Goal: Task Accomplishment & Management: Complete application form

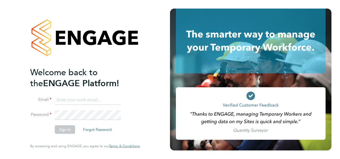
type input "seddon@psrsolutions.co.uk"
click at [67, 131] on button "Sign In" at bounding box center [65, 129] width 20 height 9
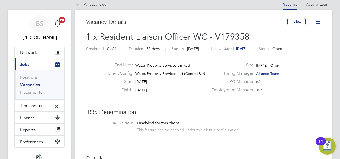
scroll to position [5, 0]
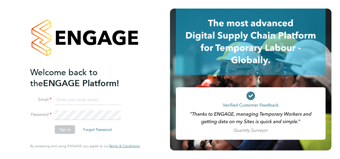
type input "seddon@psrsolutions.co.uk"
click at [68, 130] on button "Sign In" at bounding box center [65, 129] width 20 height 9
